Goal: Find specific page/section: Find specific page/section

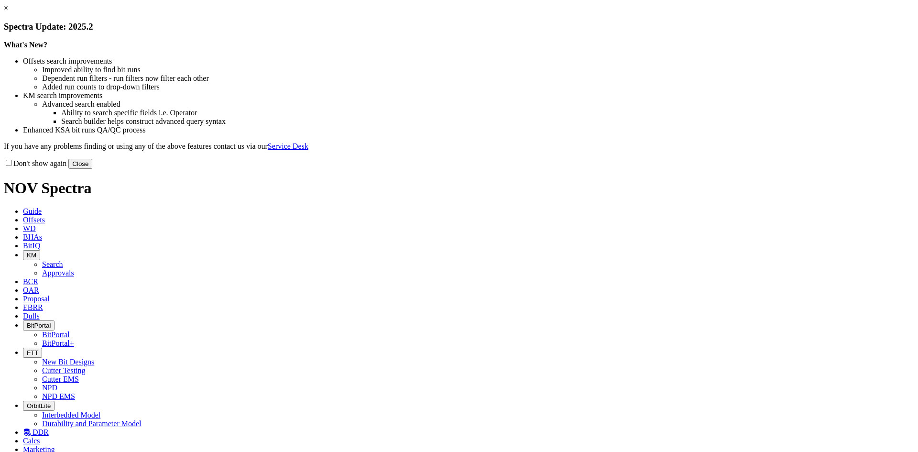
click at [92, 169] on button "Close" at bounding box center [80, 164] width 24 height 10
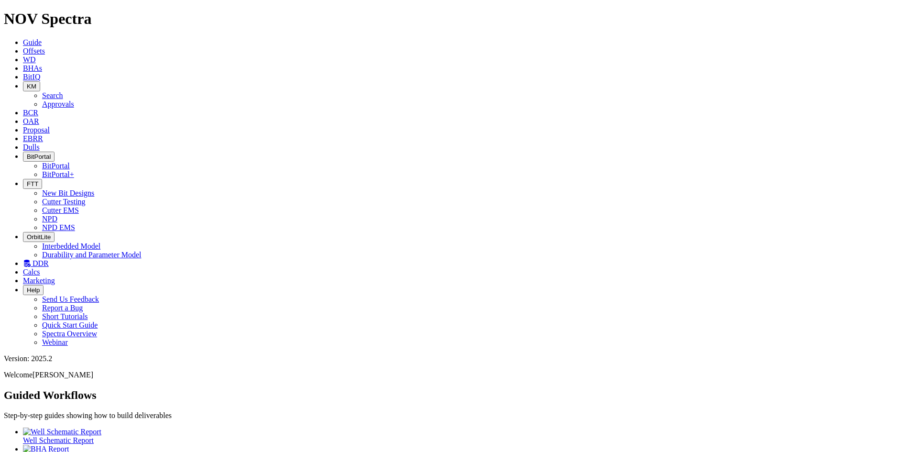
click at [27, 153] on icon "button" at bounding box center [27, 156] width 0 height 7
click at [40, 143] on span "Dulls" at bounding box center [31, 147] width 17 height 8
click at [40, 73] on link "BitIQ" at bounding box center [31, 77] width 17 height 8
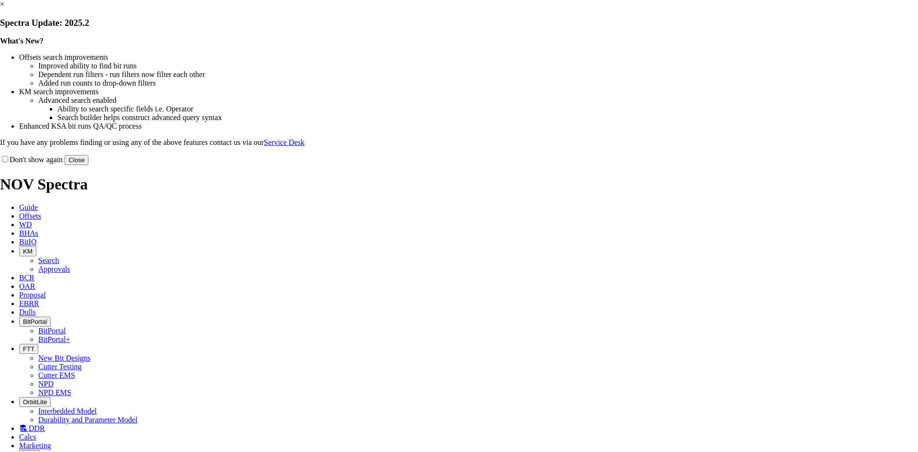
click at [88, 165] on button "Close" at bounding box center [77, 160] width 24 height 10
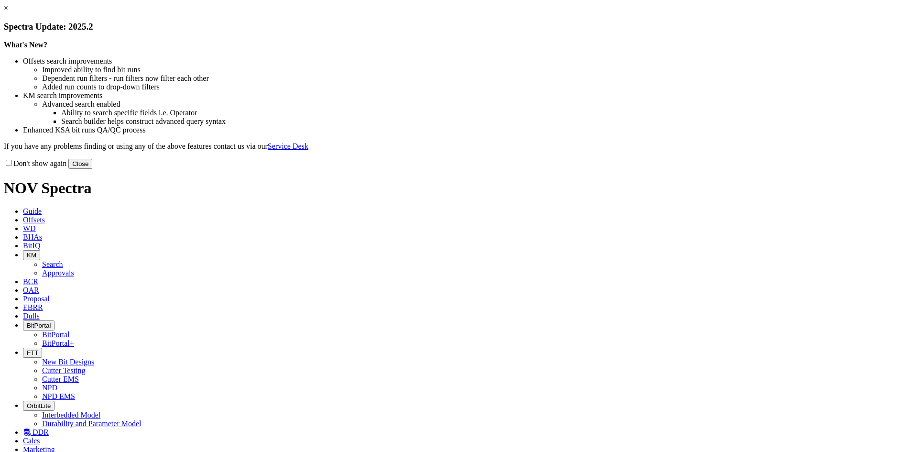
drag, startPoint x: 649, startPoint y: 263, endPoint x: 661, endPoint y: 183, distance: 80.2
click at [92, 169] on button "Close" at bounding box center [80, 164] width 24 height 10
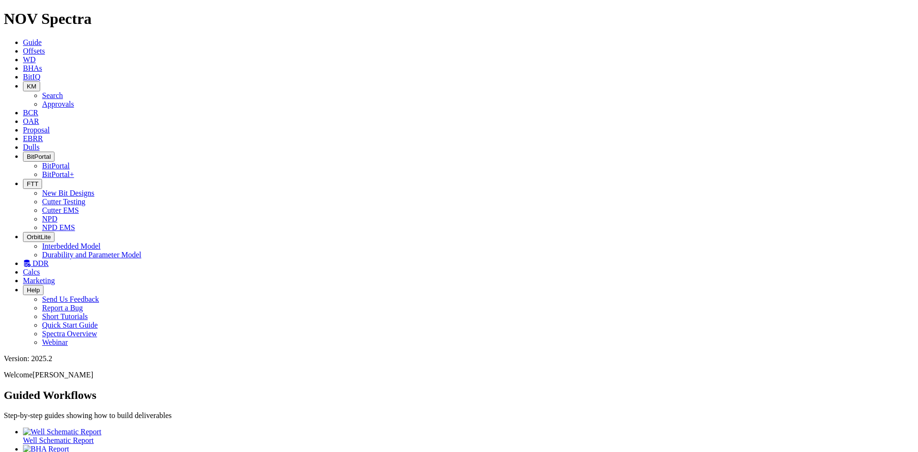
click at [27, 180] on icon "button" at bounding box center [27, 183] width 0 height 7
click at [86, 198] on link "Cutter Testing" at bounding box center [64, 202] width 44 height 8
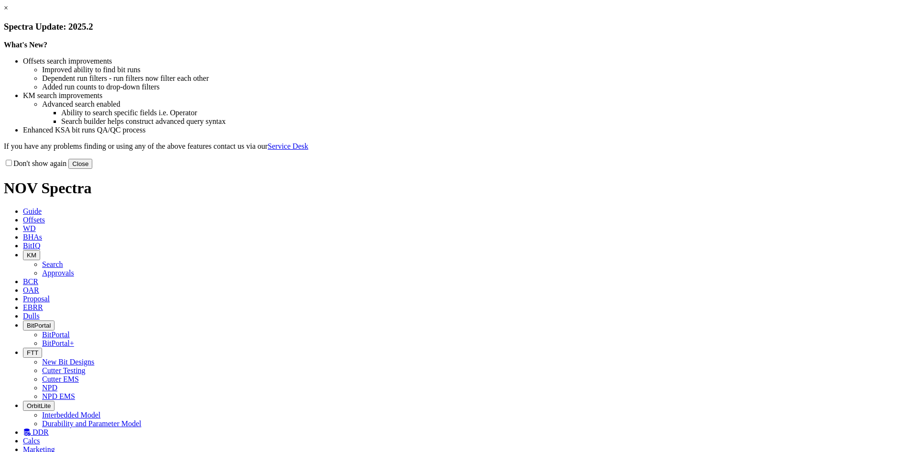
click at [92, 169] on button "Close" at bounding box center [80, 164] width 24 height 10
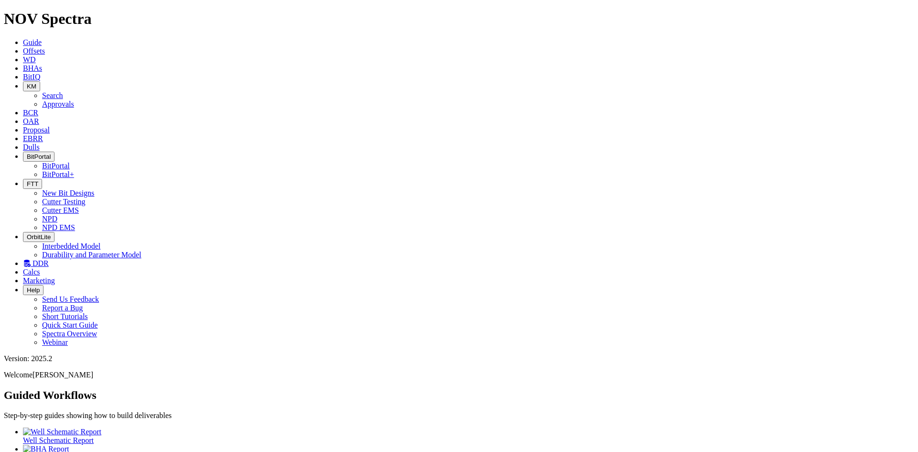
click at [42, 179] on button "FTT" at bounding box center [32, 184] width 19 height 10
click at [57, 215] on link "NPD" at bounding box center [49, 219] width 15 height 8
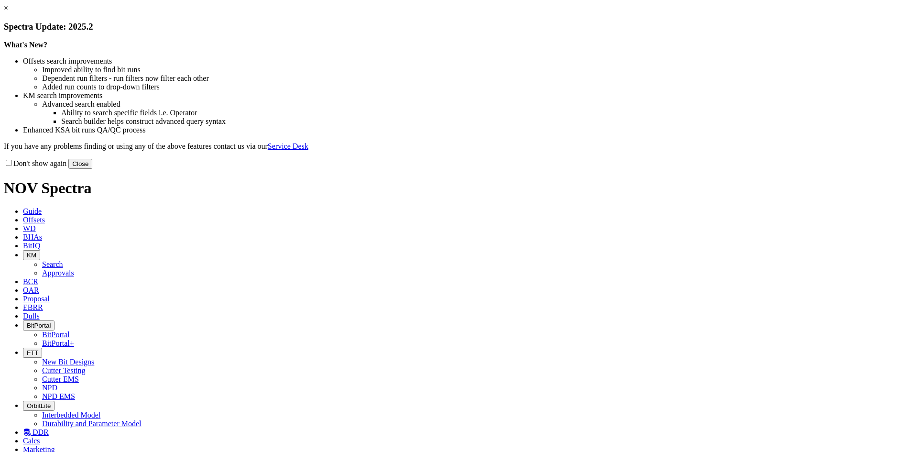
click at [92, 169] on button "Close" at bounding box center [80, 164] width 24 height 10
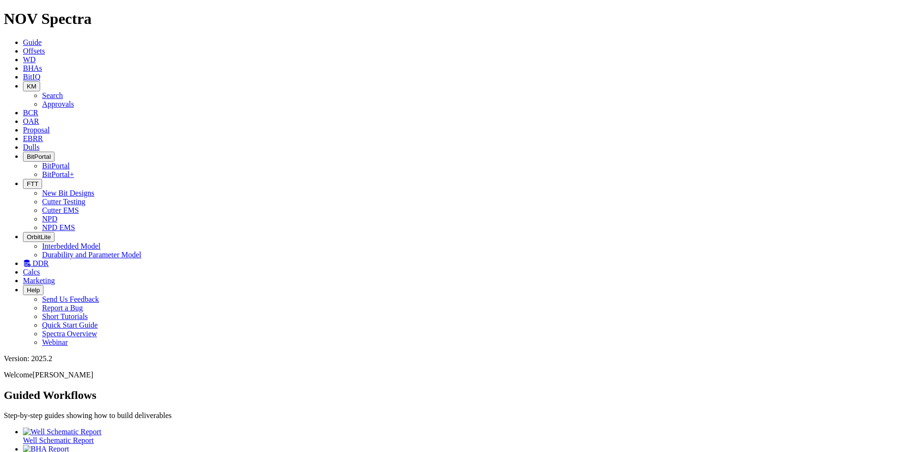
click at [42, 179] on button "FTT" at bounding box center [32, 184] width 19 height 10
click at [86, 198] on link "Cutter Testing" at bounding box center [64, 202] width 44 height 8
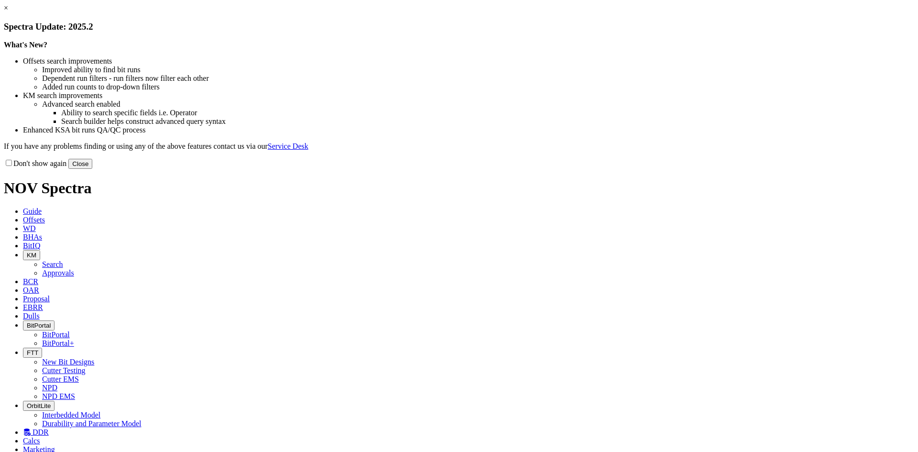
click at [92, 169] on button "Close" at bounding box center [80, 164] width 24 height 10
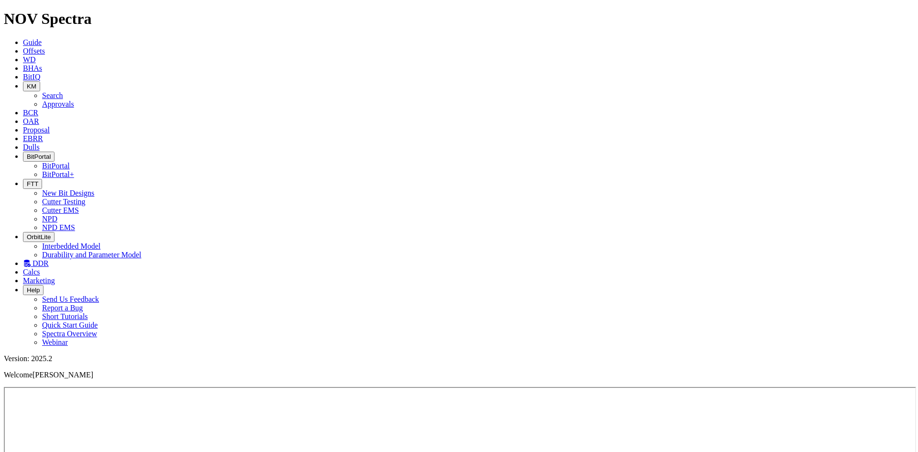
click at [27, 180] on icon "button" at bounding box center [27, 183] width 0 height 7
click at [94, 189] on link "New Bit Designs" at bounding box center [68, 193] width 52 height 8
click at [38, 180] on span "FTT" at bounding box center [32, 183] width 11 height 7
click at [57, 215] on link "NPD" at bounding box center [49, 219] width 15 height 8
click at [38, 180] on span "FTT" at bounding box center [32, 183] width 11 height 7
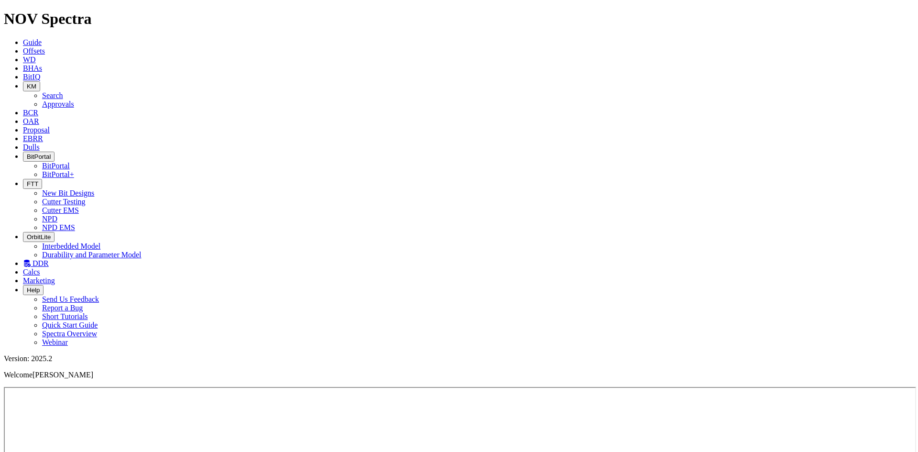
click at [86, 198] on link "Cutter Testing" at bounding box center [64, 202] width 44 height 8
click at [38, 180] on span "FTT" at bounding box center [32, 183] width 11 height 7
click at [57, 215] on link "NPD" at bounding box center [49, 219] width 15 height 8
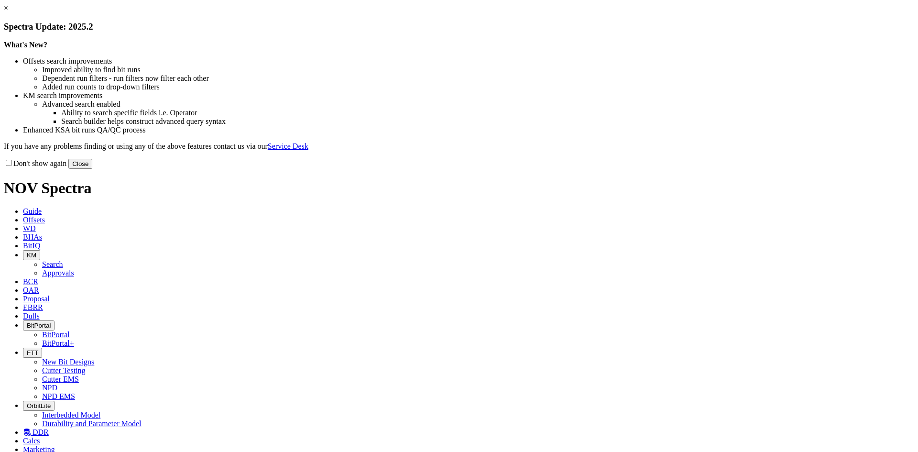
click at [92, 169] on button "Close" at bounding box center [80, 164] width 24 height 10
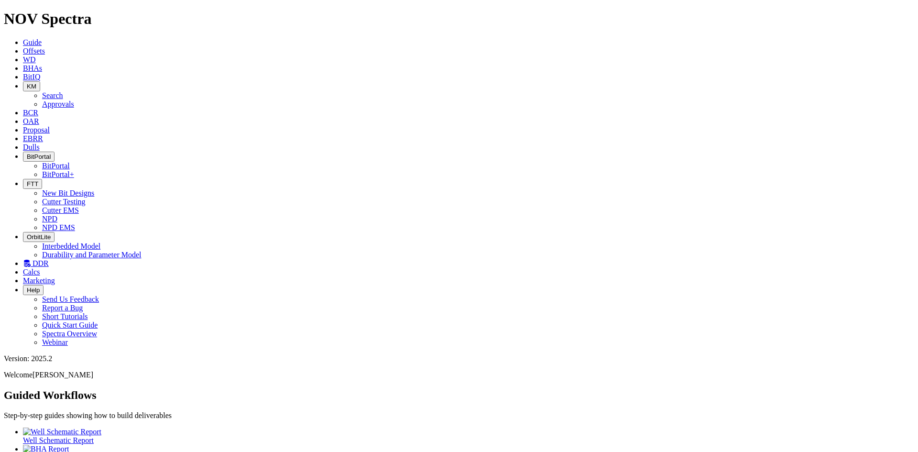
click at [38, 180] on span "FTT" at bounding box center [32, 183] width 11 height 7
click at [86, 198] on link "Cutter Testing" at bounding box center [64, 202] width 44 height 8
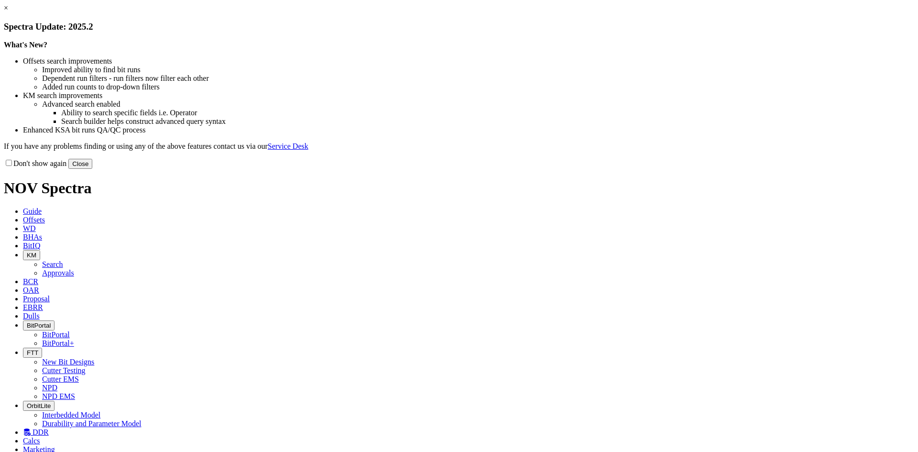
click at [92, 169] on button "Close" at bounding box center [80, 164] width 24 height 10
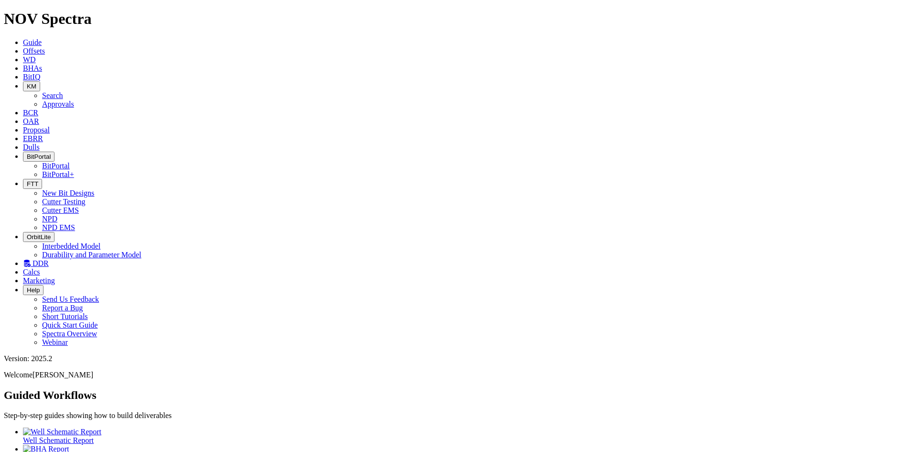
click at [27, 180] on icon "button" at bounding box center [27, 183] width 0 height 7
click at [86, 198] on link "Cutter Testing" at bounding box center [64, 202] width 44 height 8
